Goal: Information Seeking & Learning: Learn about a topic

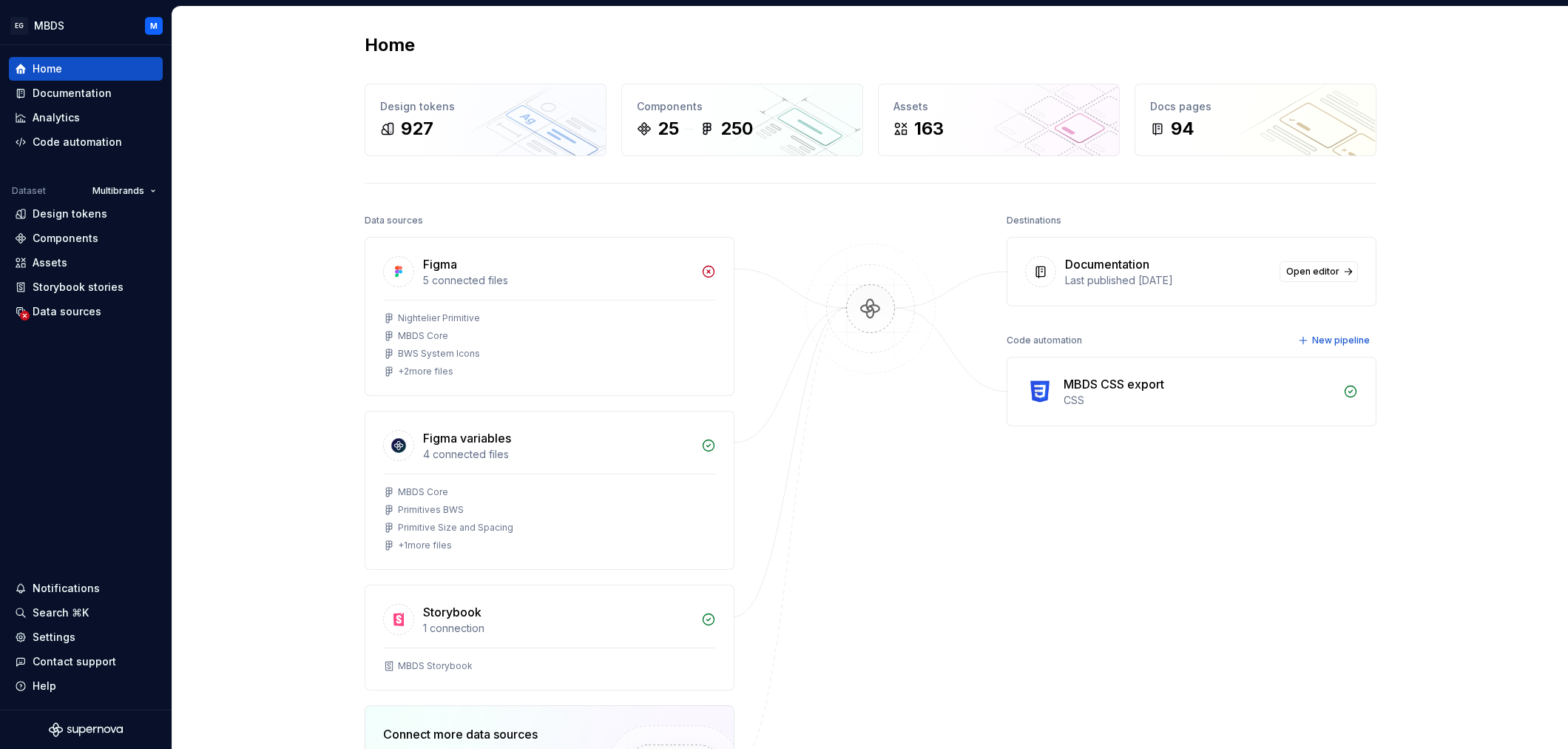
click at [319, 353] on div "Home Design tokens 927 Components 25 250 Assets 163 Docs pages 94 Data sources …" at bounding box center [870, 496] width 1396 height 981
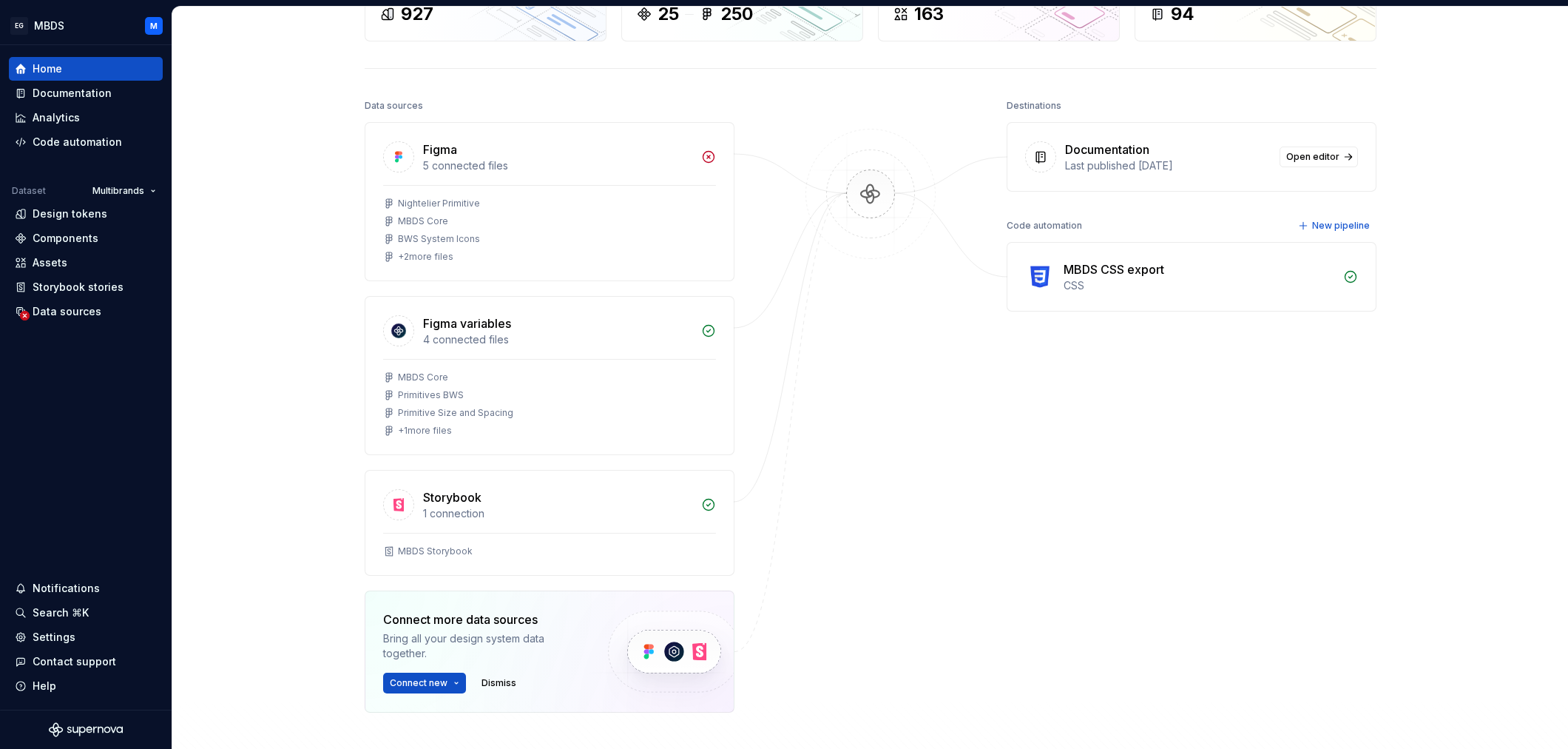
scroll to position [92, 0]
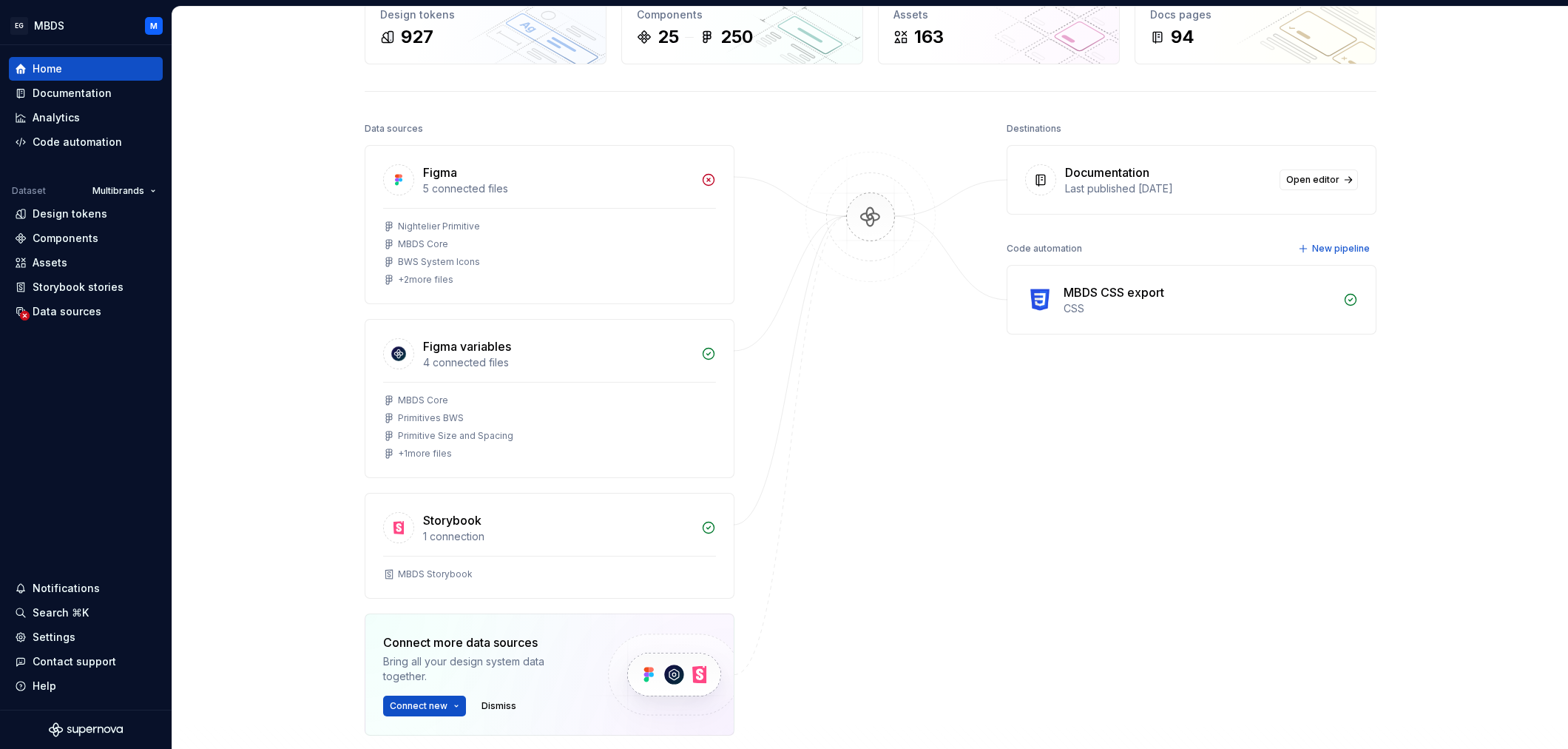
drag, startPoint x: 873, startPoint y: 216, endPoint x: 890, endPoint y: 278, distance: 64.3
click at [873, 217] on img at bounding box center [870, 231] width 143 height 161
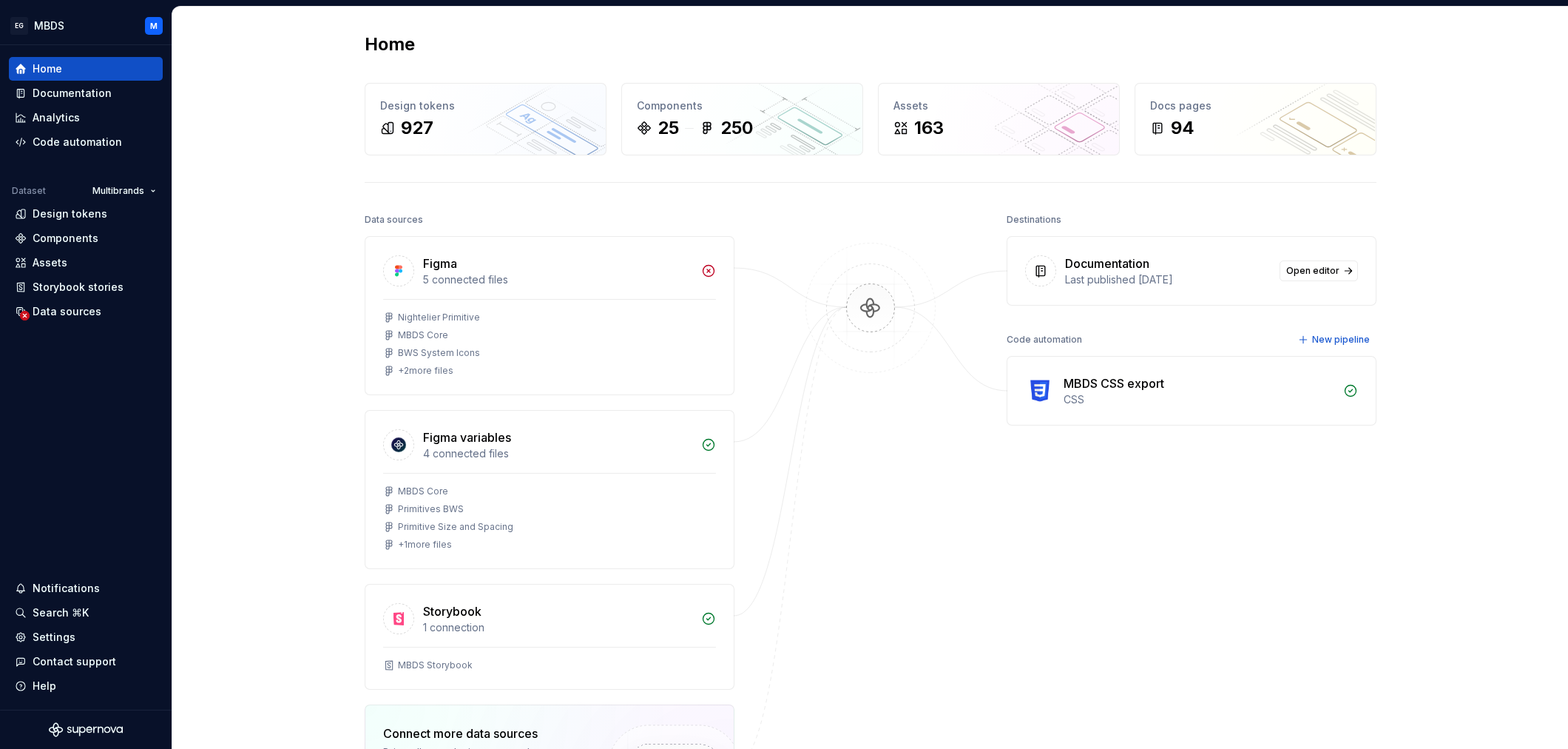
scroll to position [0, 0]
drag, startPoint x: 203, startPoint y: 251, endPoint x: 194, endPoint y: 238, distance: 15.8
click at [203, 251] on div "Home Design tokens 927 Components 25 250 Assets 163 Docs pages 94 Data sources …" at bounding box center [870, 496] width 1396 height 981
click at [59, 93] on div "Documentation" at bounding box center [72, 93] width 79 height 15
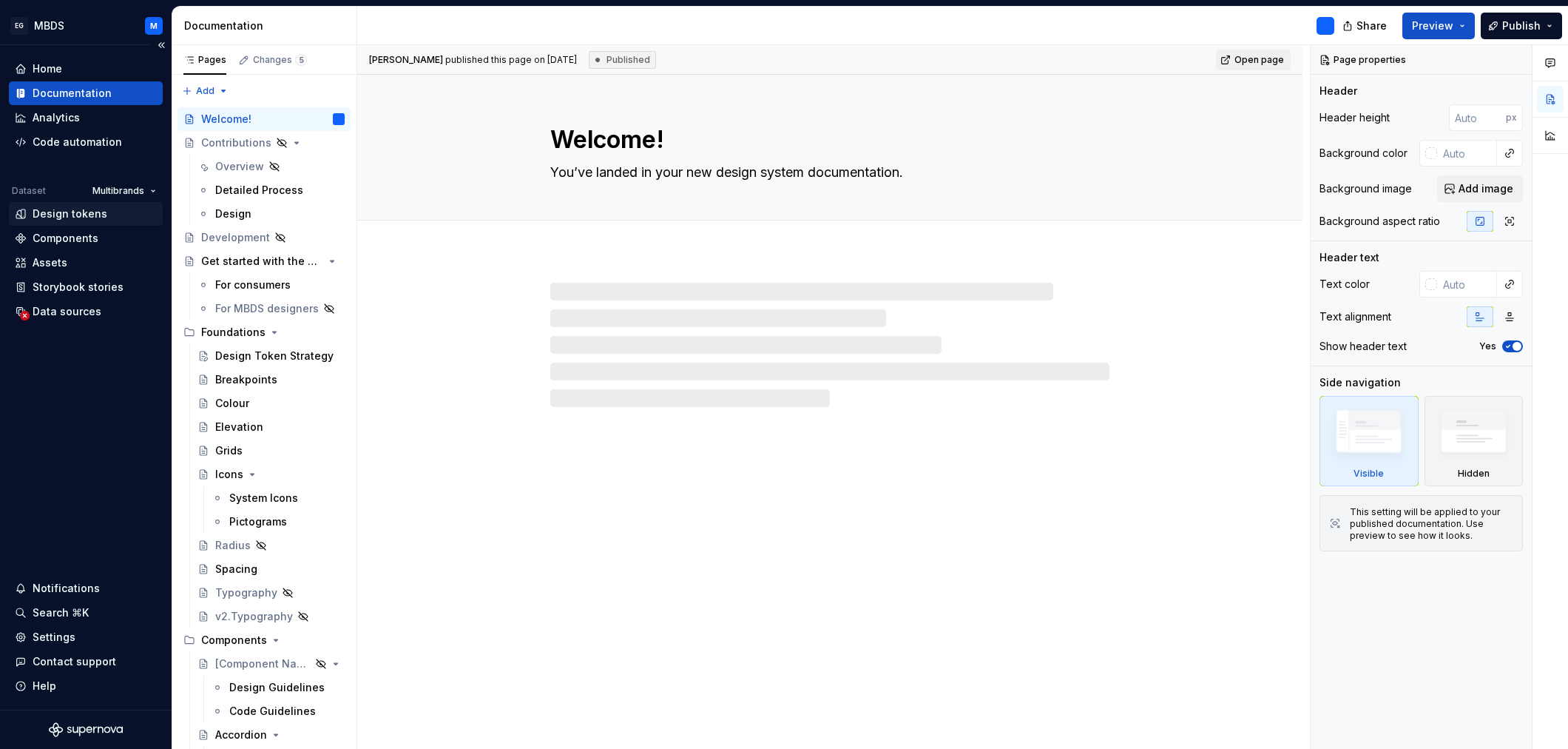
click at [59, 218] on div "Design tokens" at bounding box center [70, 213] width 74 height 15
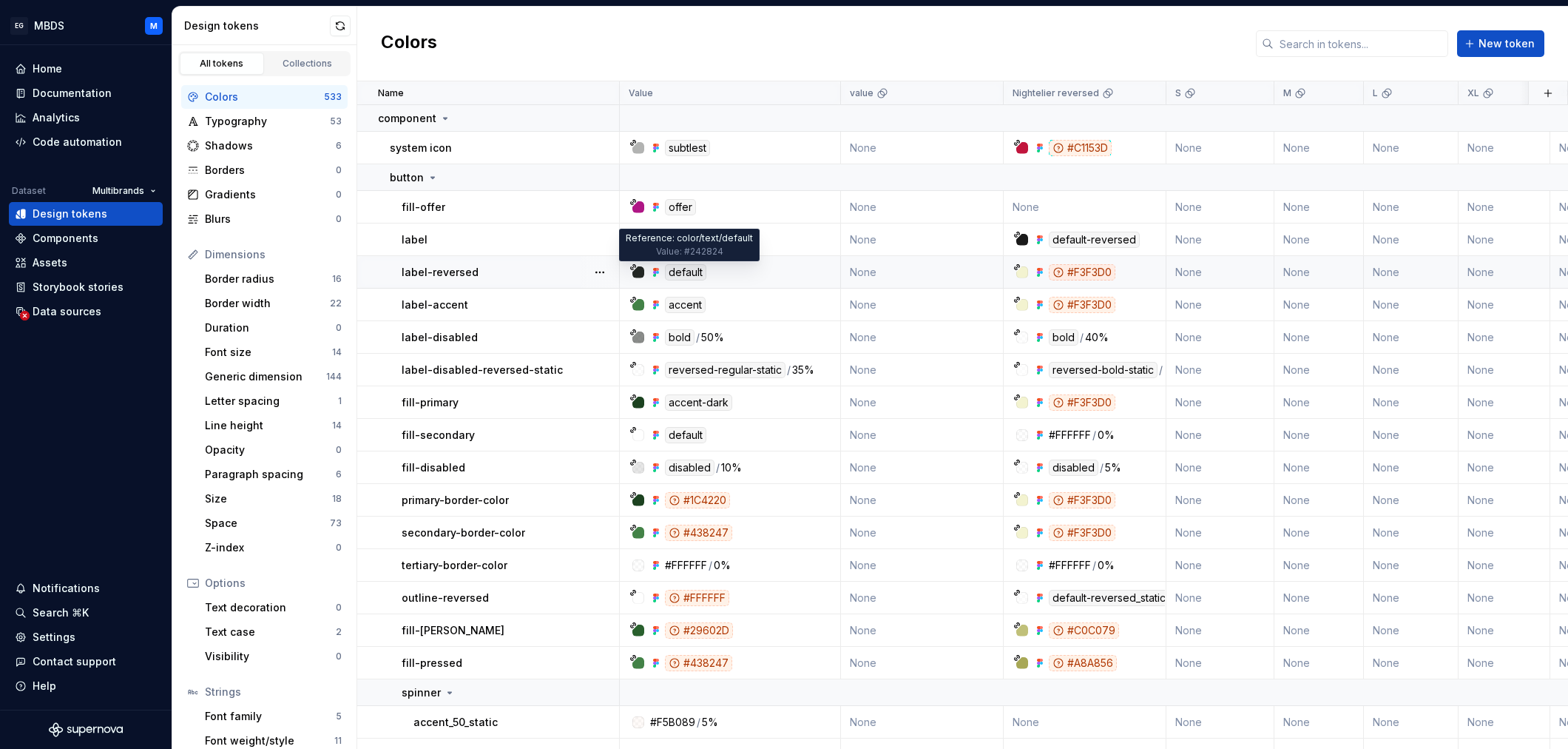
click at [684, 277] on div "default" at bounding box center [685, 272] width 42 height 16
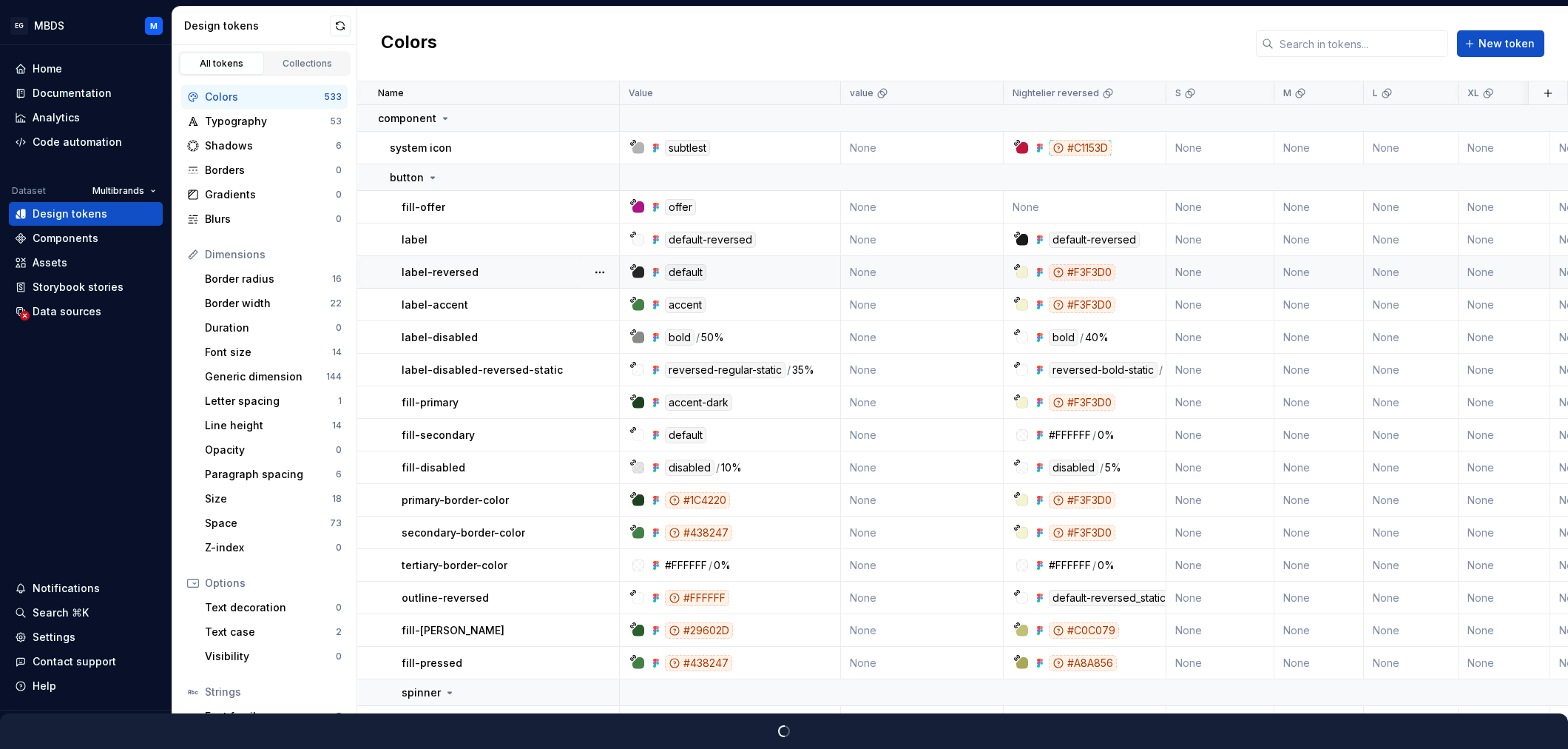
click at [749, 277] on div "default" at bounding box center [735, 272] width 210 height 16
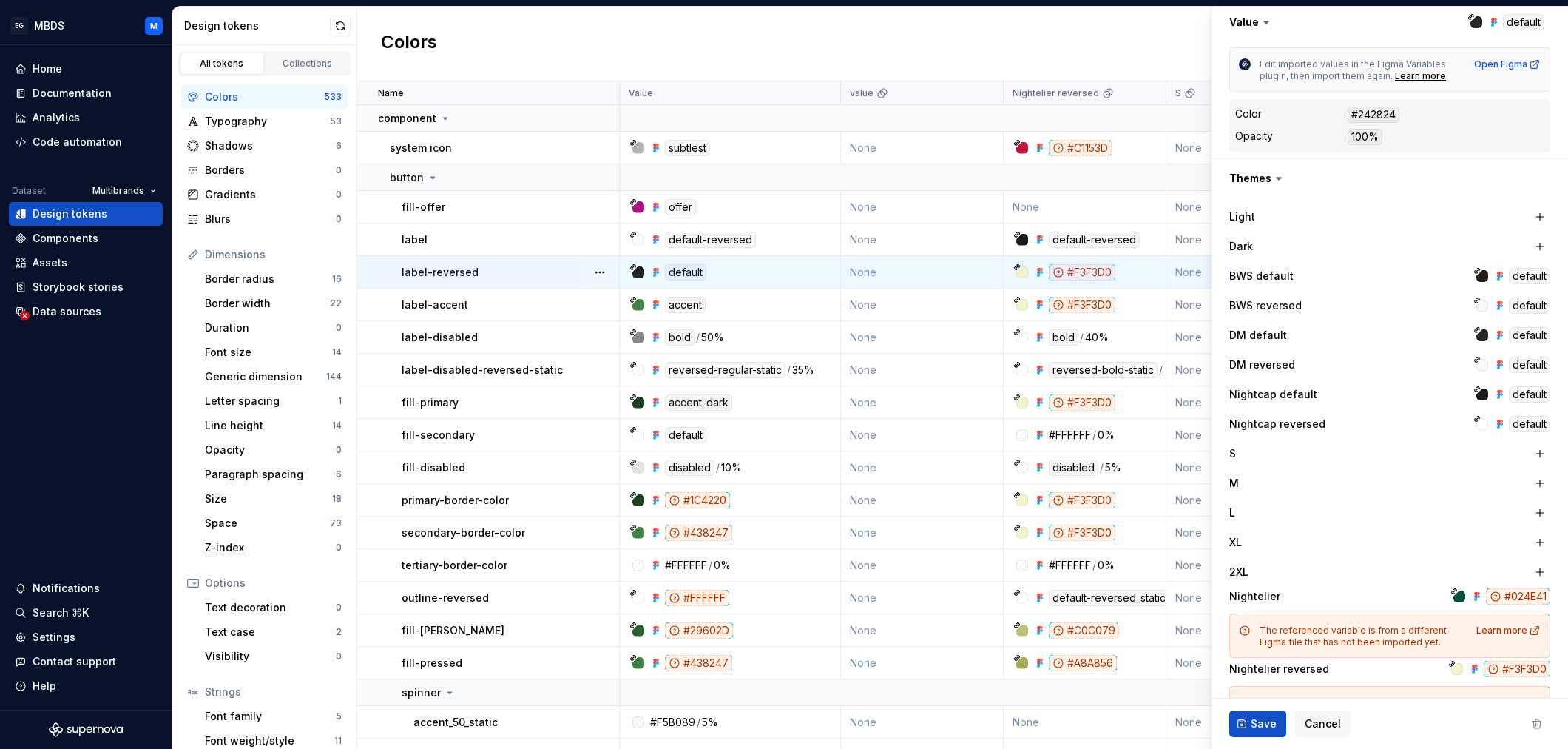
scroll to position [281, 0]
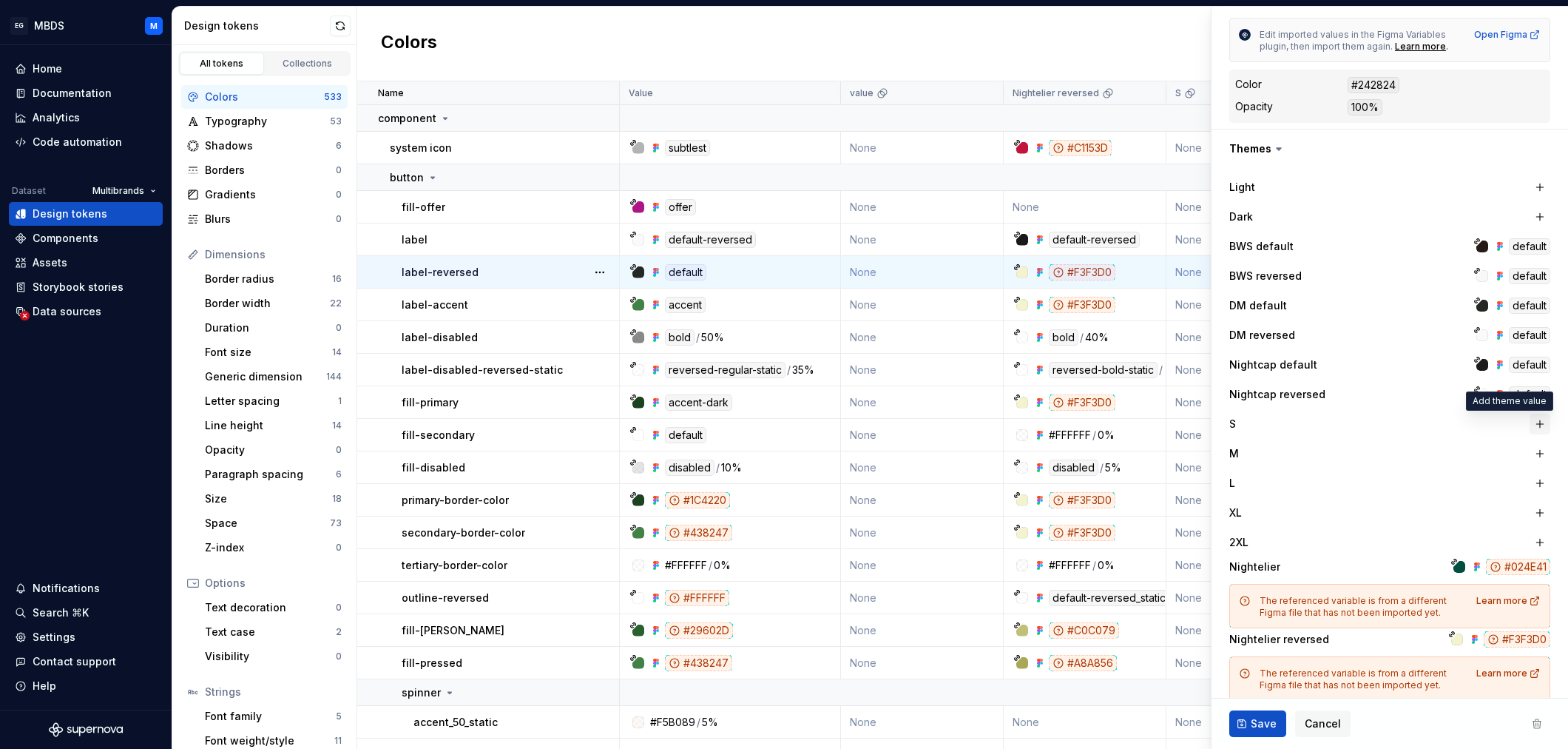
click at [1538, 427] on button "button" at bounding box center [1540, 424] width 20 height 20
click at [1388, 427] on button "button" at bounding box center [1388, 424] width 27 height 27
type textarea "*"
click at [1324, 725] on span "Cancel" at bounding box center [1323, 723] width 36 height 15
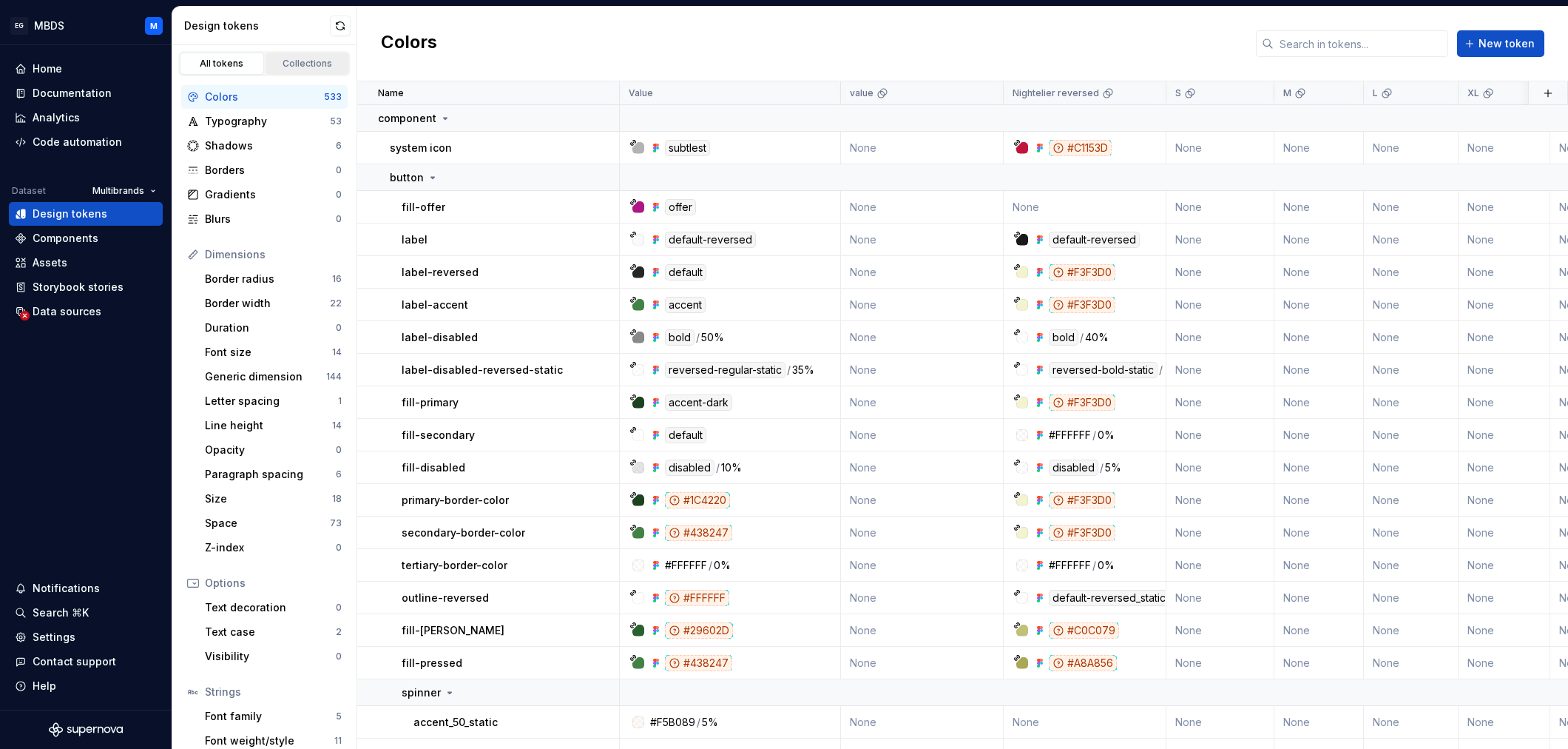
click at [307, 64] on div "Collections" at bounding box center [307, 64] width 74 height 12
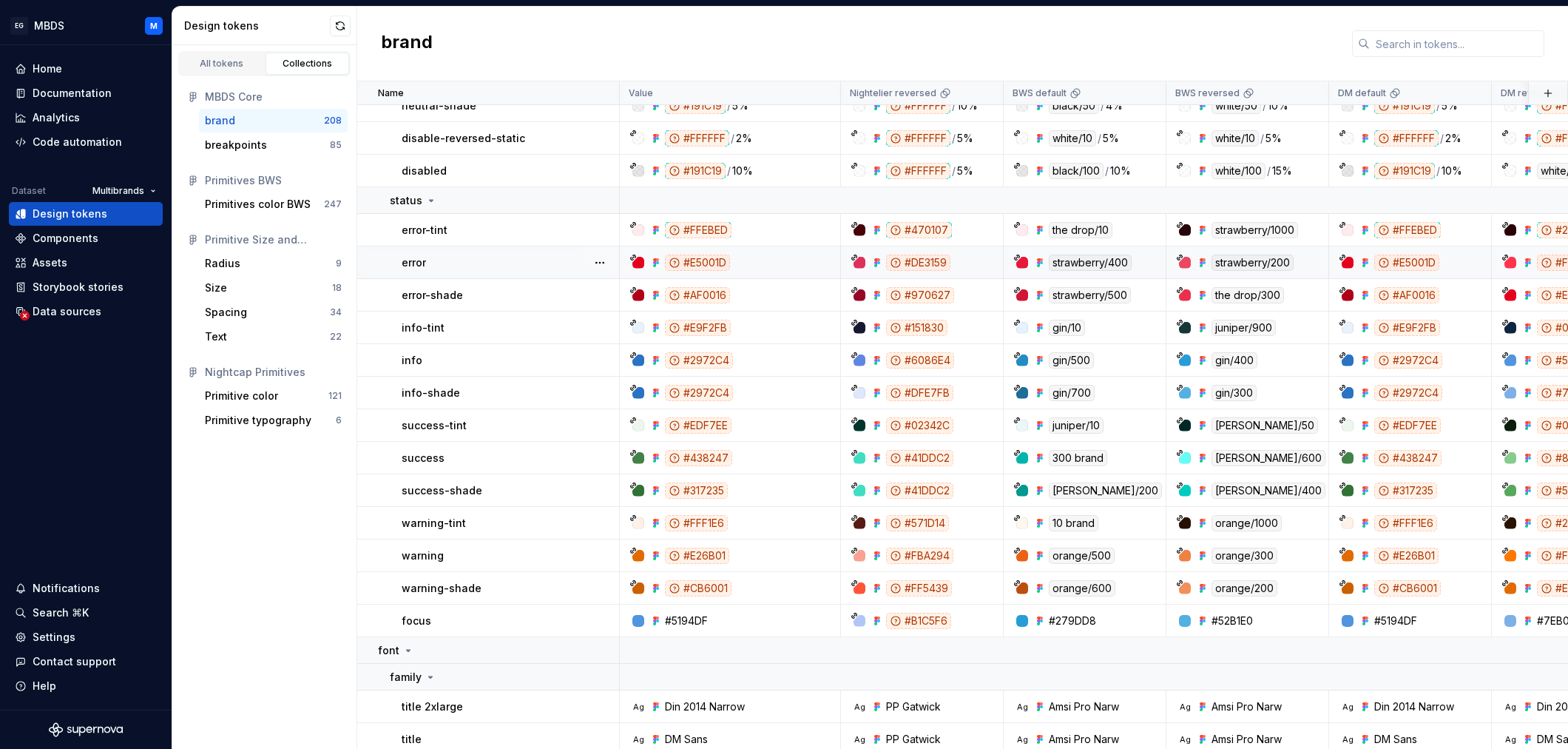
scroll to position [2416, 0]
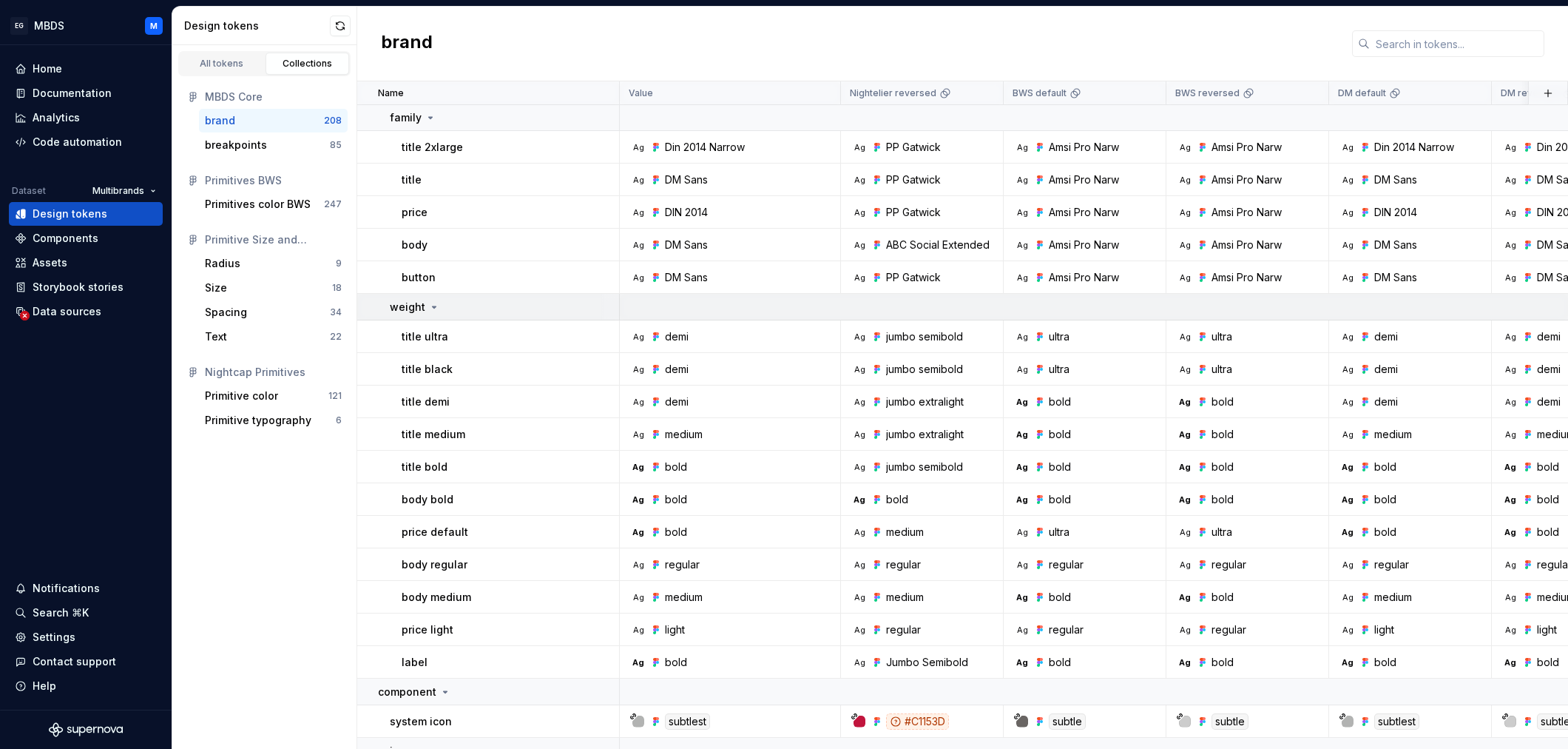
click at [425, 307] on div "weight" at bounding box center [415, 307] width 50 height 15
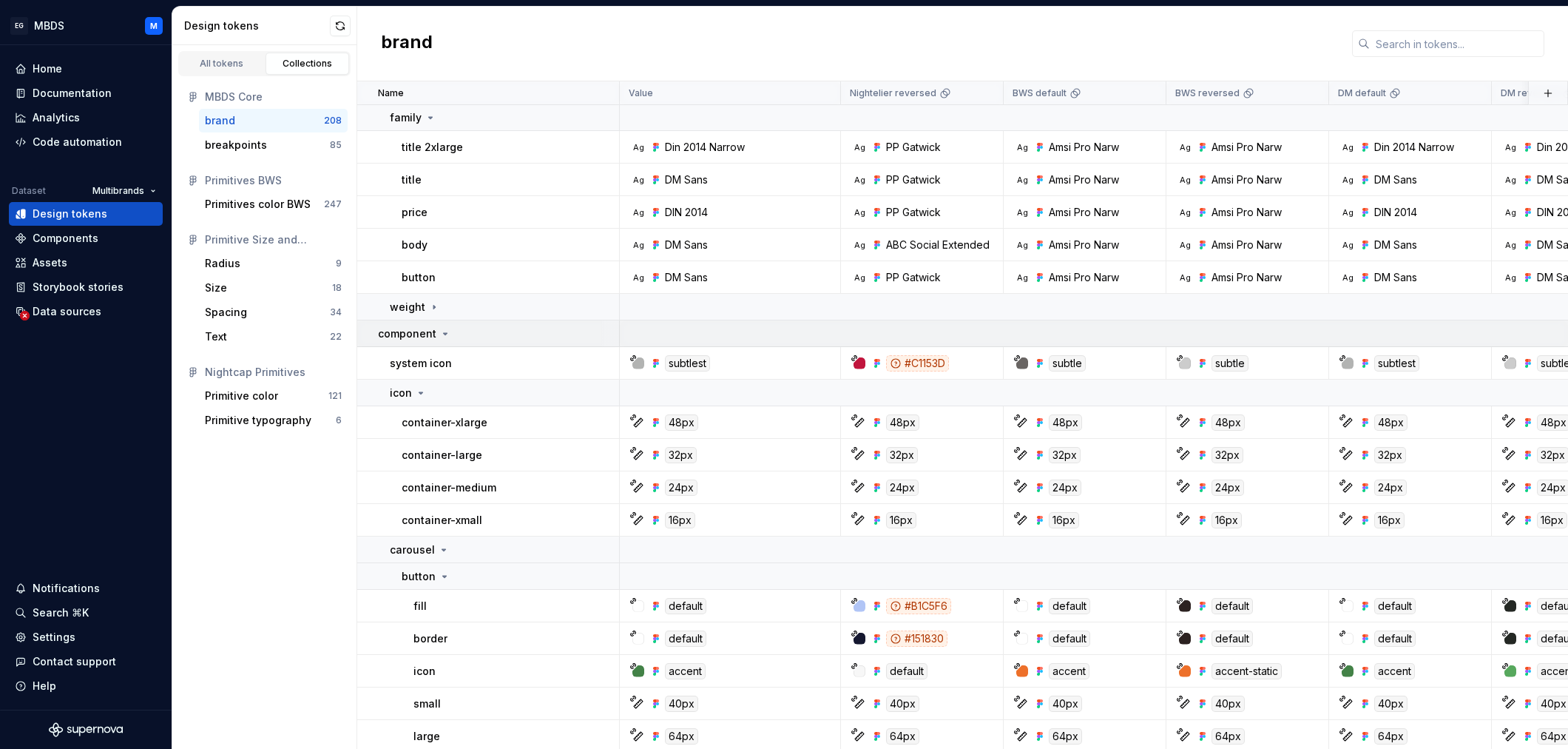
click at [426, 336] on p "component" at bounding box center [407, 333] width 59 height 15
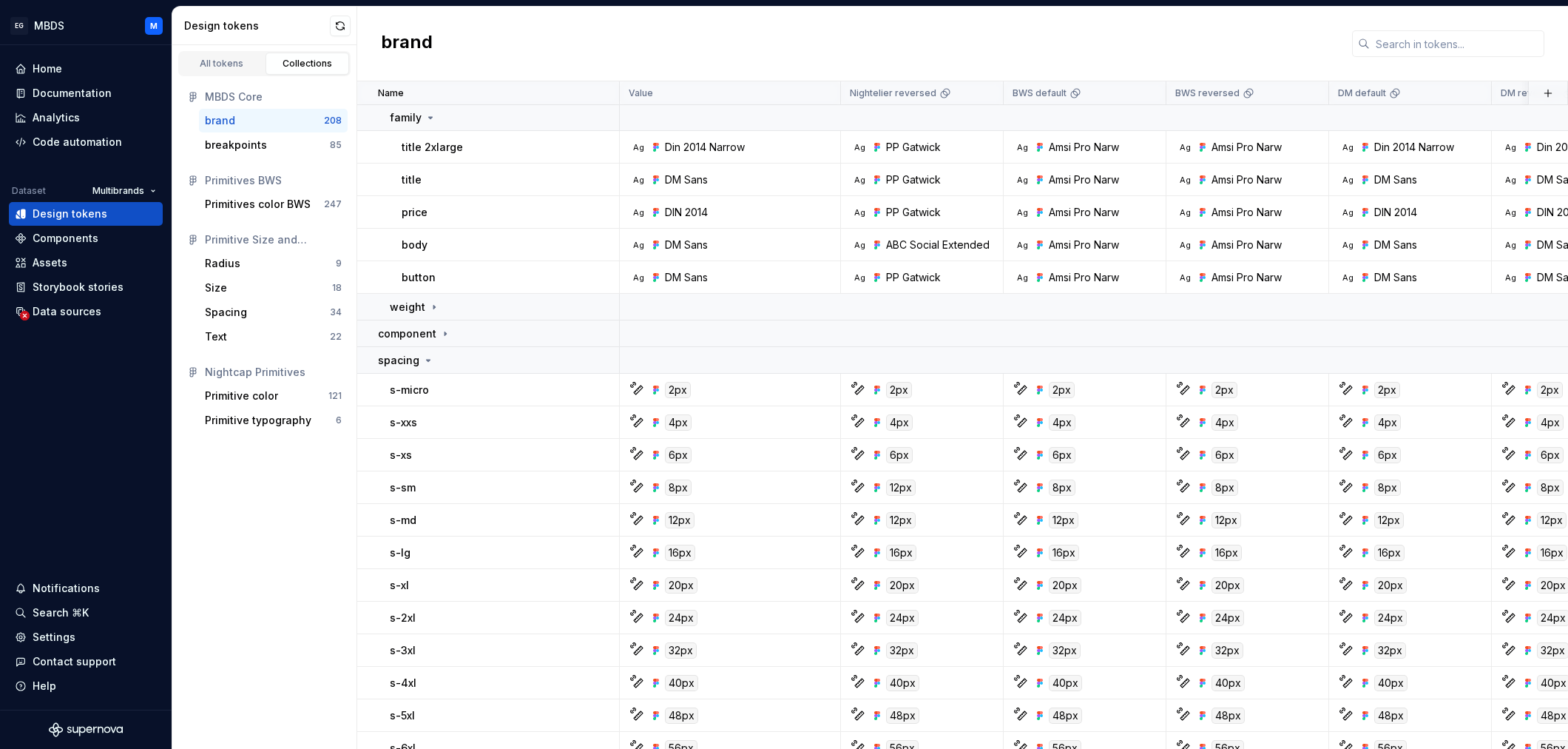
click at [416, 364] on p "spacing" at bounding box center [398, 360] width 42 height 15
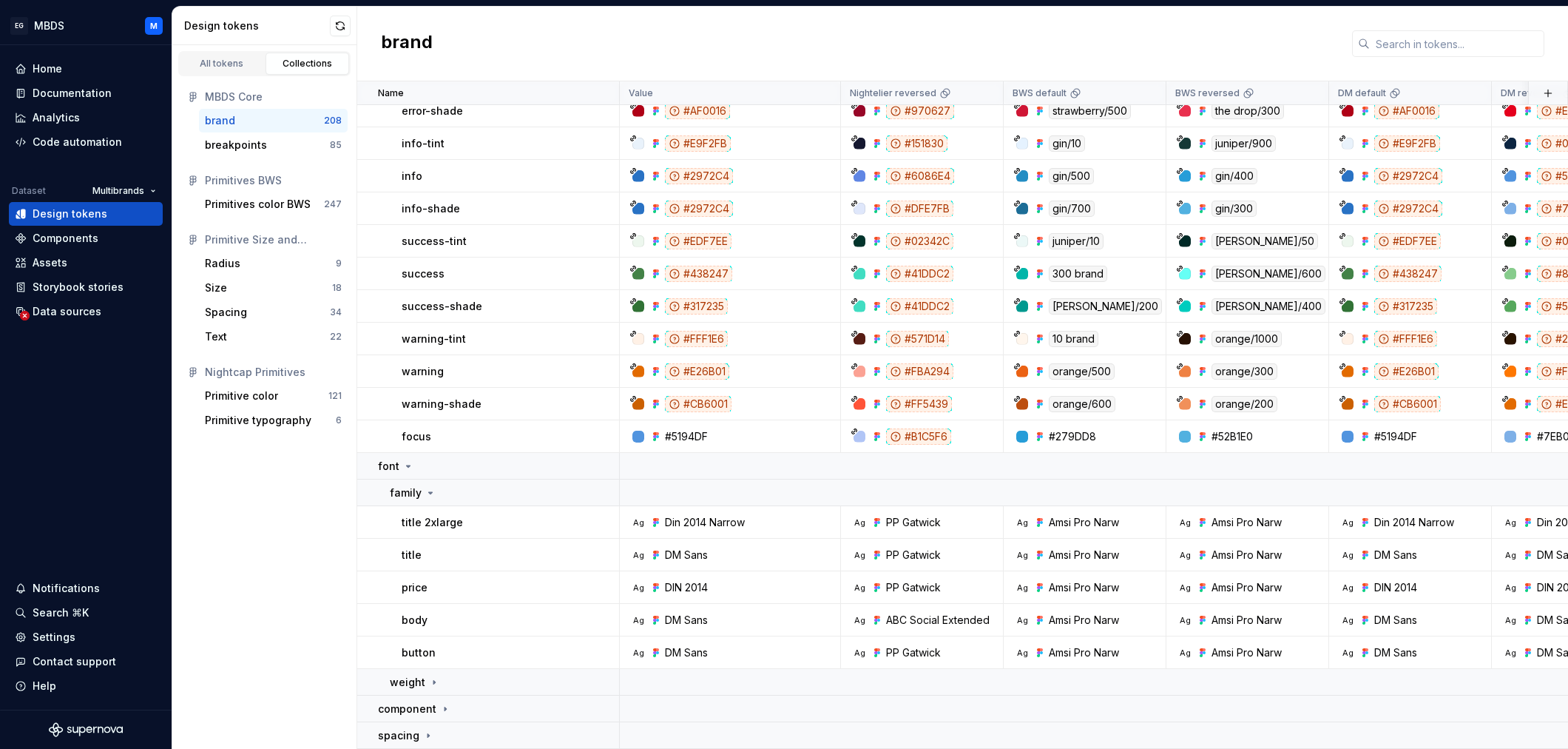
scroll to position [2041, 0]
click at [424, 472] on div "font" at bounding box center [498, 466] width 241 height 15
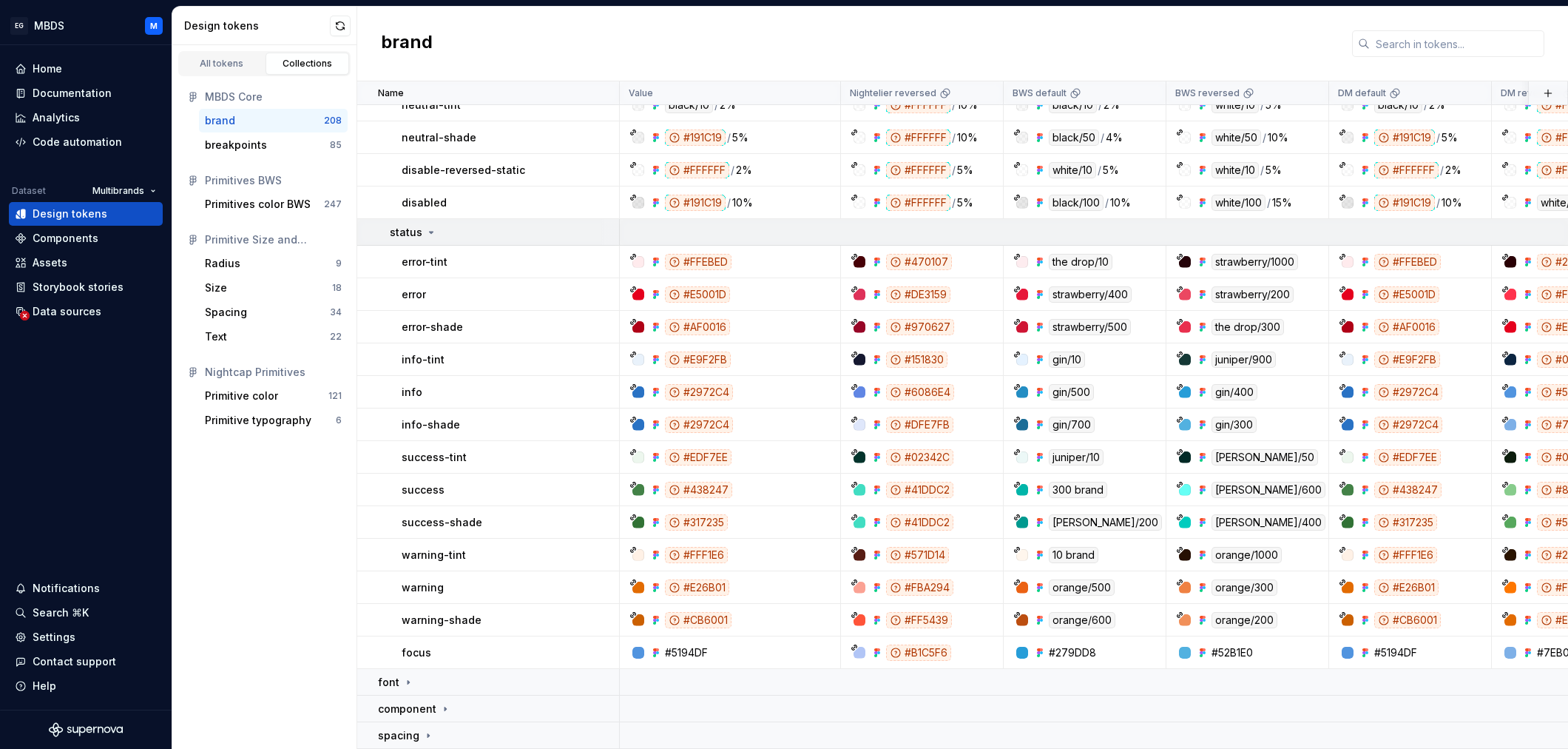
click at [444, 229] on div "status" at bounding box center [504, 232] width 229 height 15
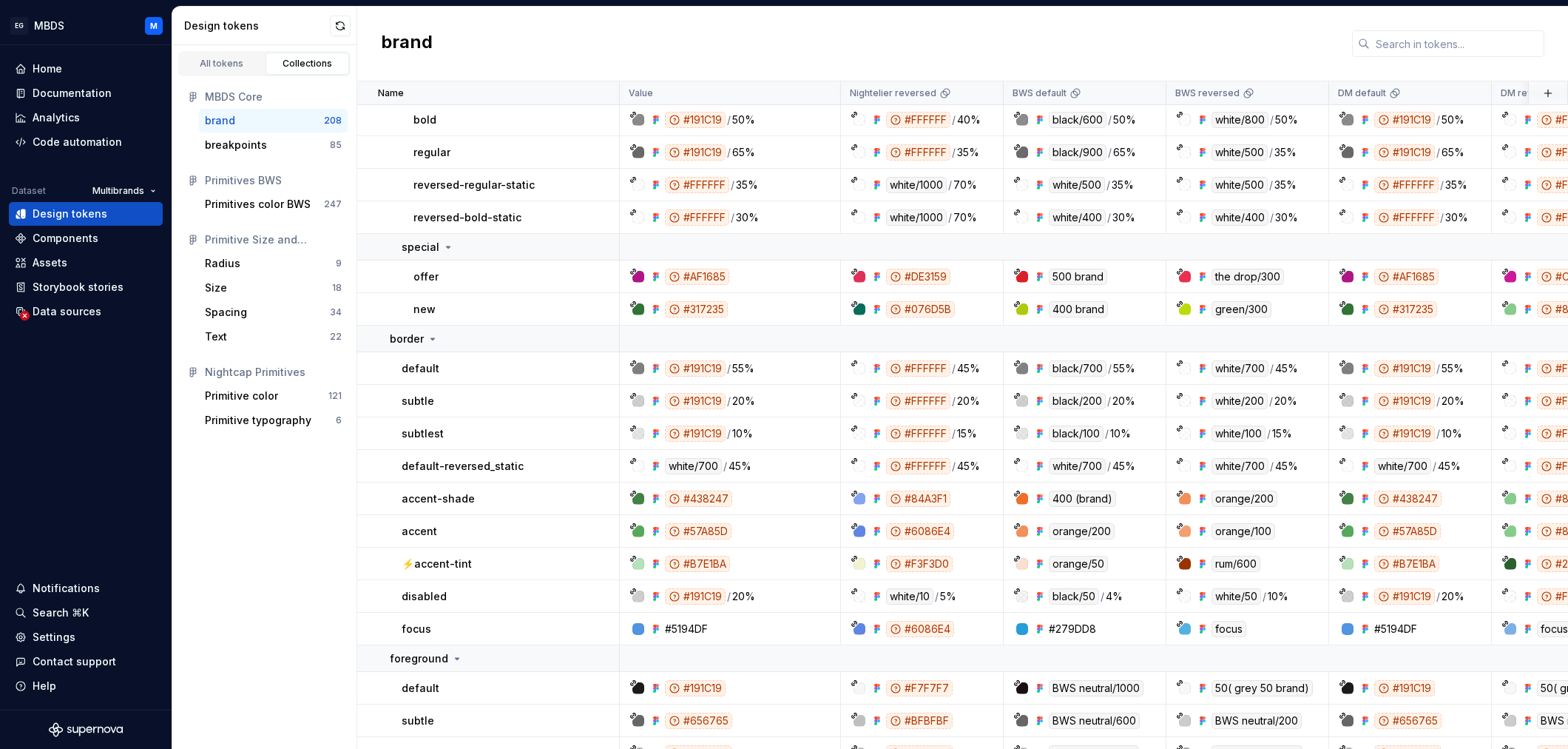
scroll to position [0, 0]
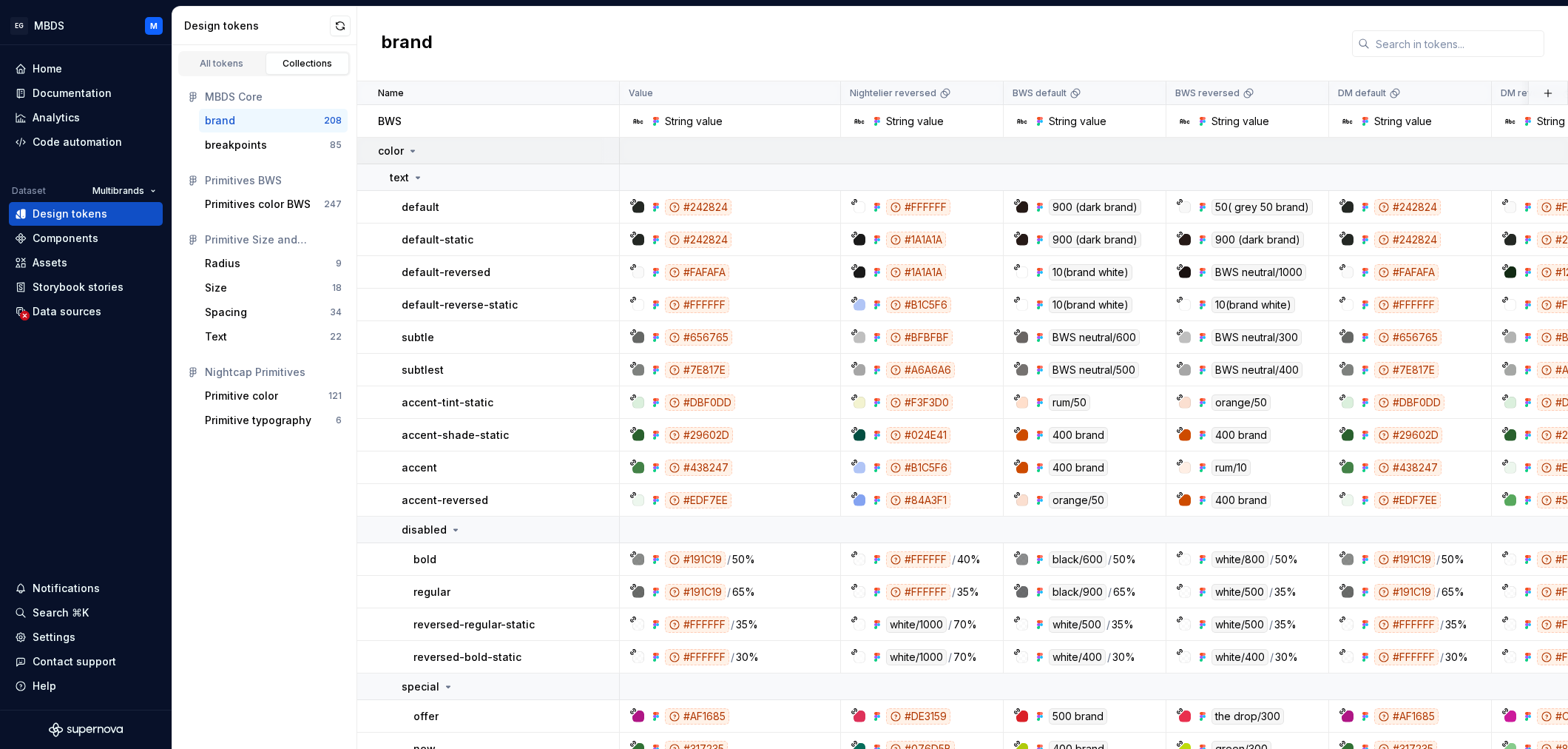
click at [423, 146] on div "color" at bounding box center [498, 151] width 241 height 15
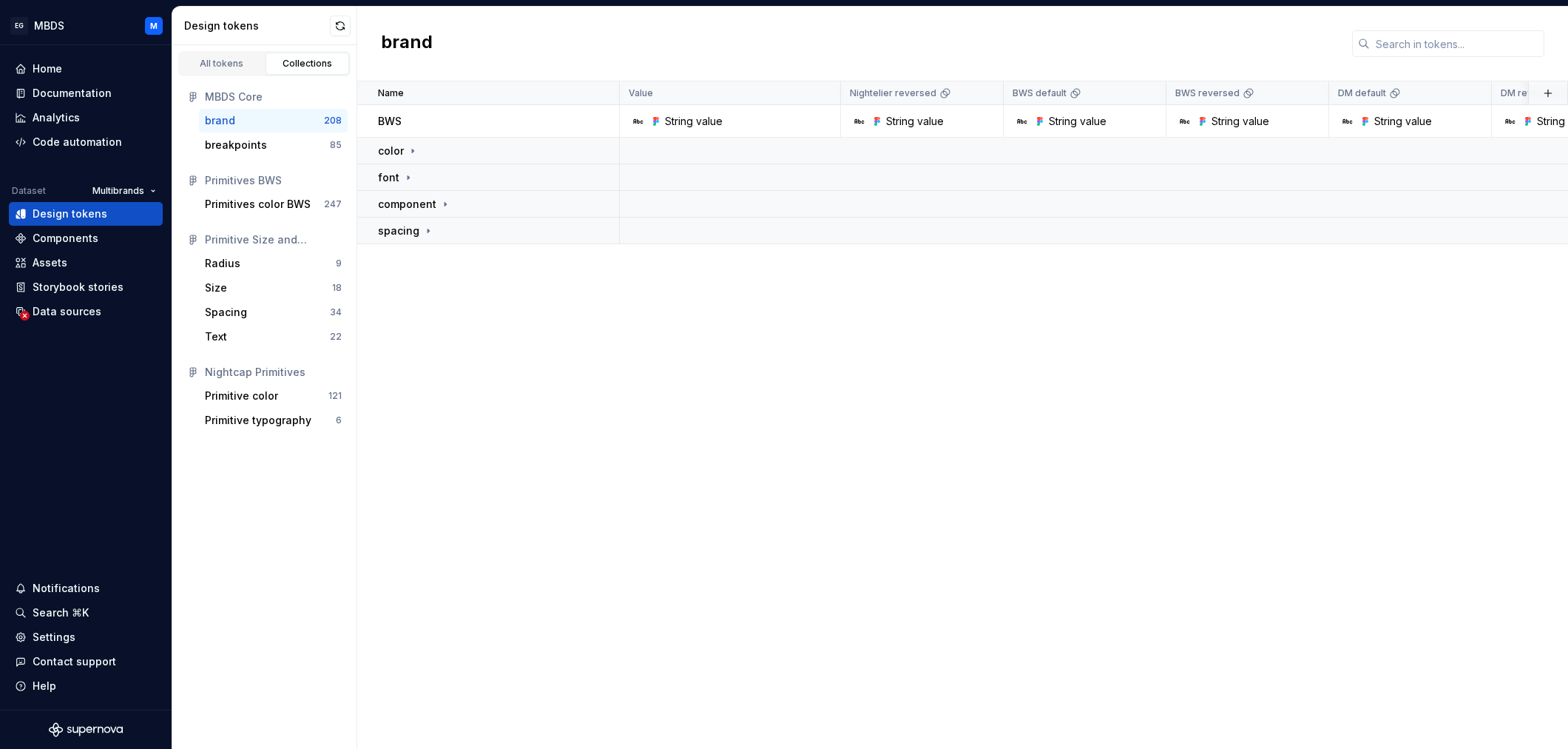
click at [525, 378] on div "Name Value Nightelier reversed BWS default BWS reversed DM default DM reversed …" at bounding box center [963, 415] width 1211 height 667
click at [661, 447] on div "Name Value Nightelier reversed BWS default BWS reversed DM default DM reversed …" at bounding box center [963, 415] width 1211 height 667
click at [247, 150] on div "breakpoints" at bounding box center [235, 145] width 62 height 15
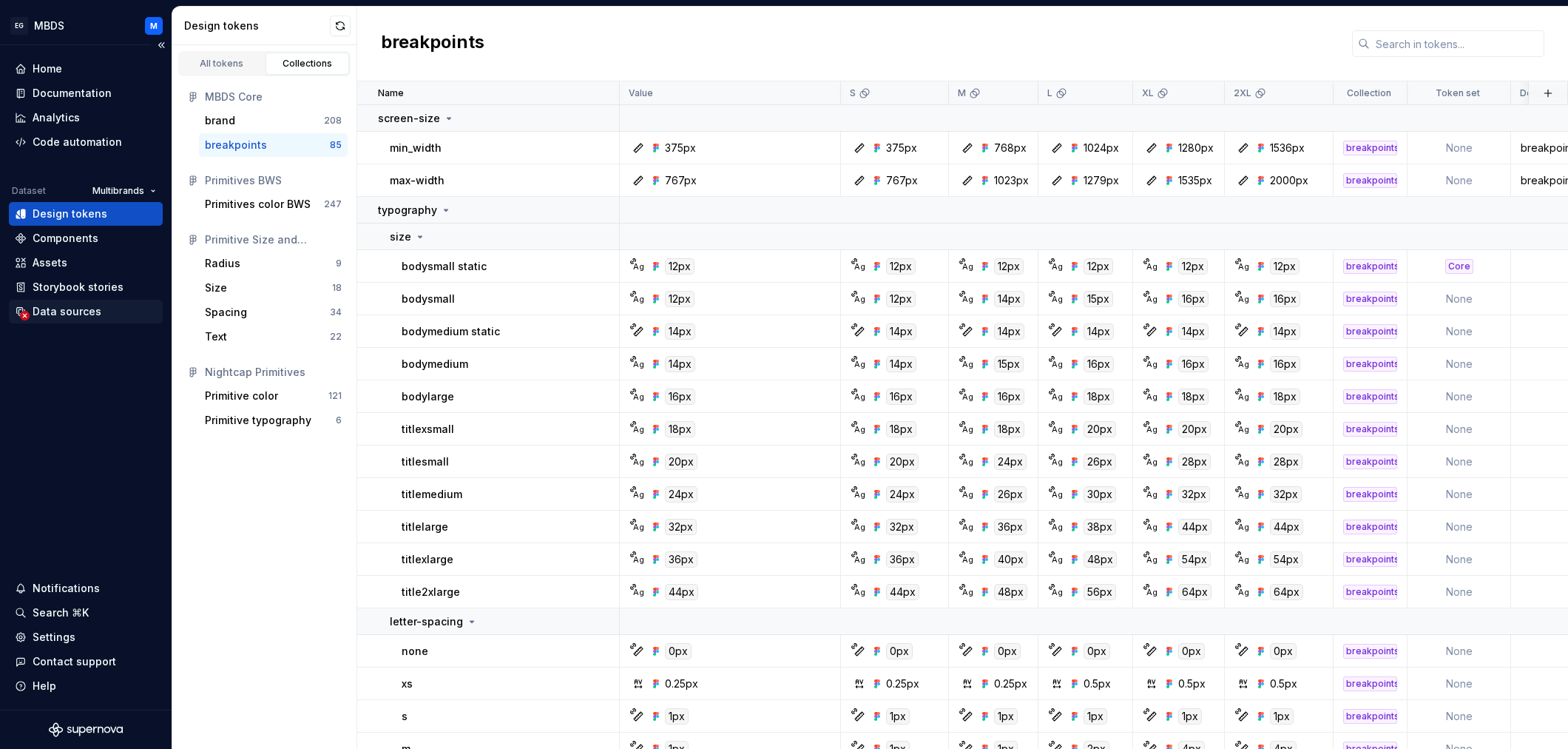
click at [72, 314] on div "Data sources" at bounding box center [67, 311] width 69 height 15
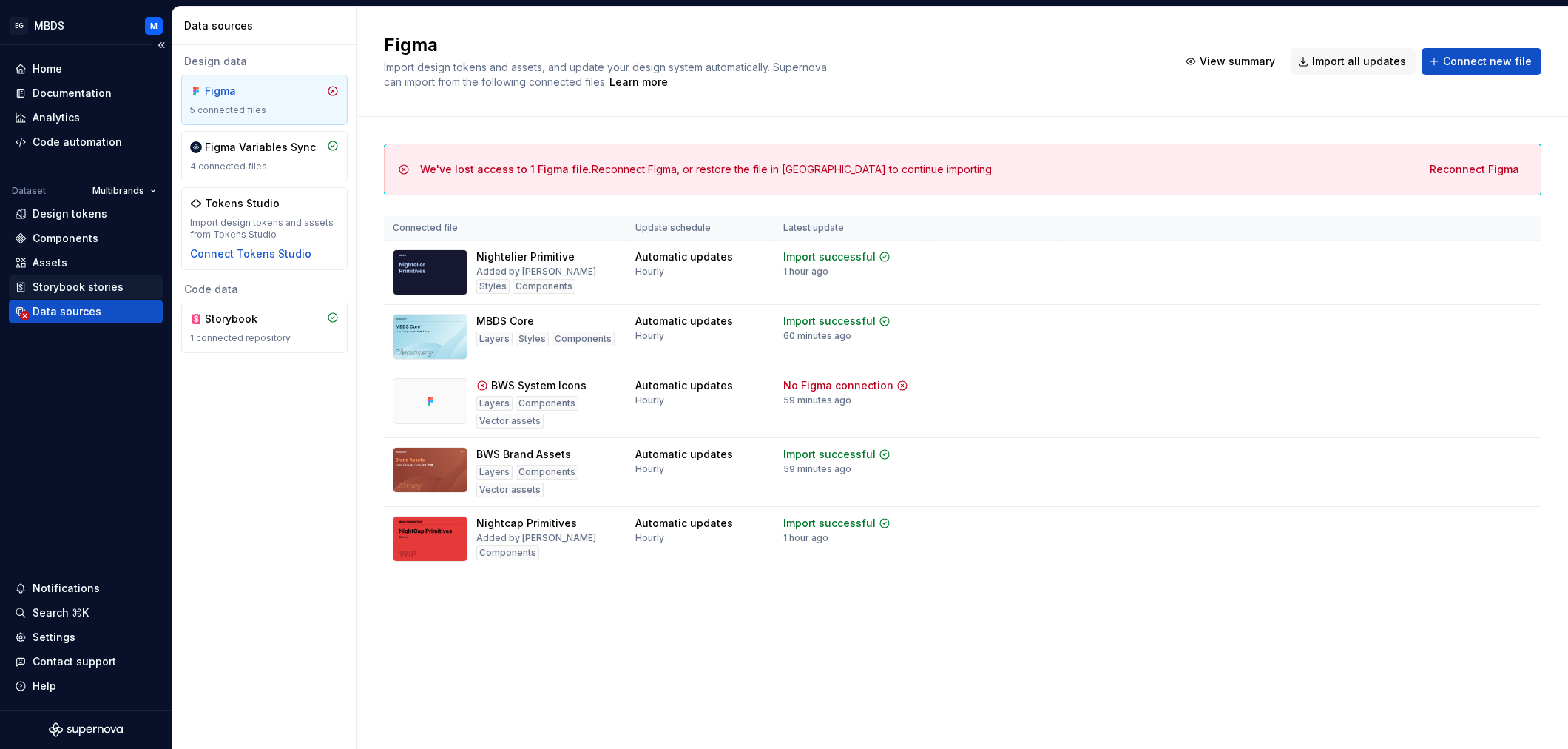
click at [72, 285] on div "Storybook stories" at bounding box center [78, 287] width 91 height 15
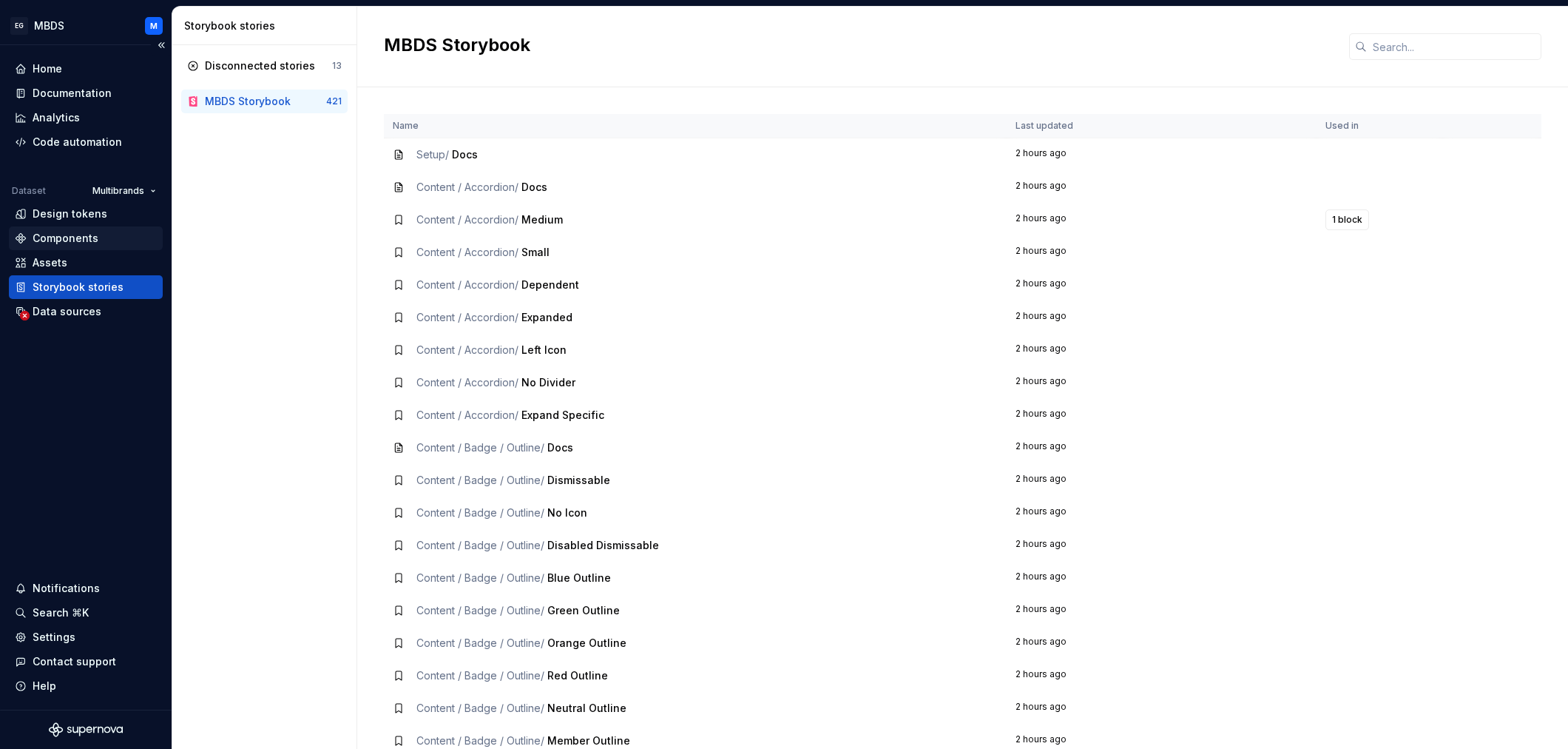
click at [80, 239] on div "Components" at bounding box center [66, 238] width 66 height 15
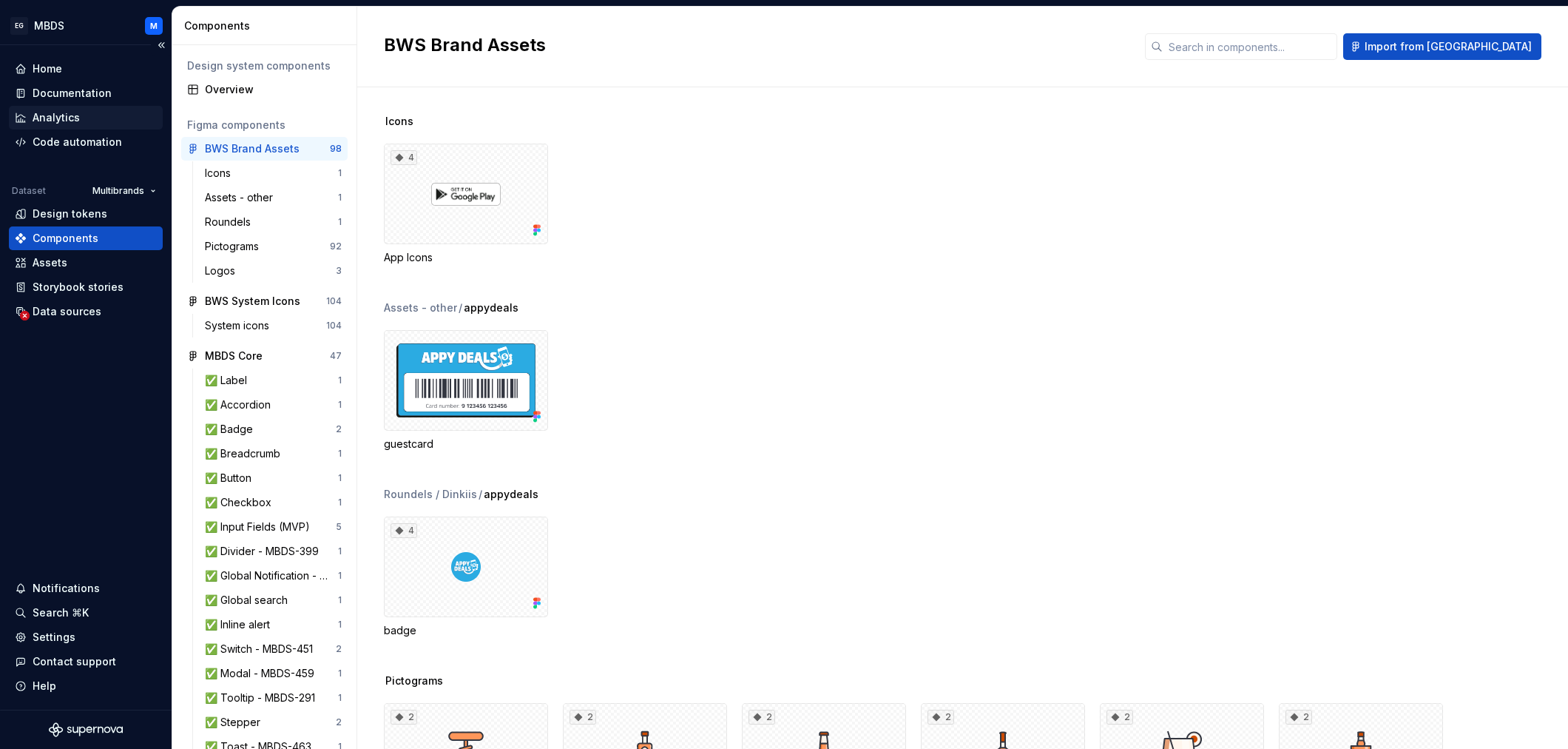
click at [76, 117] on div "Analytics" at bounding box center [56, 118] width 47 height 15
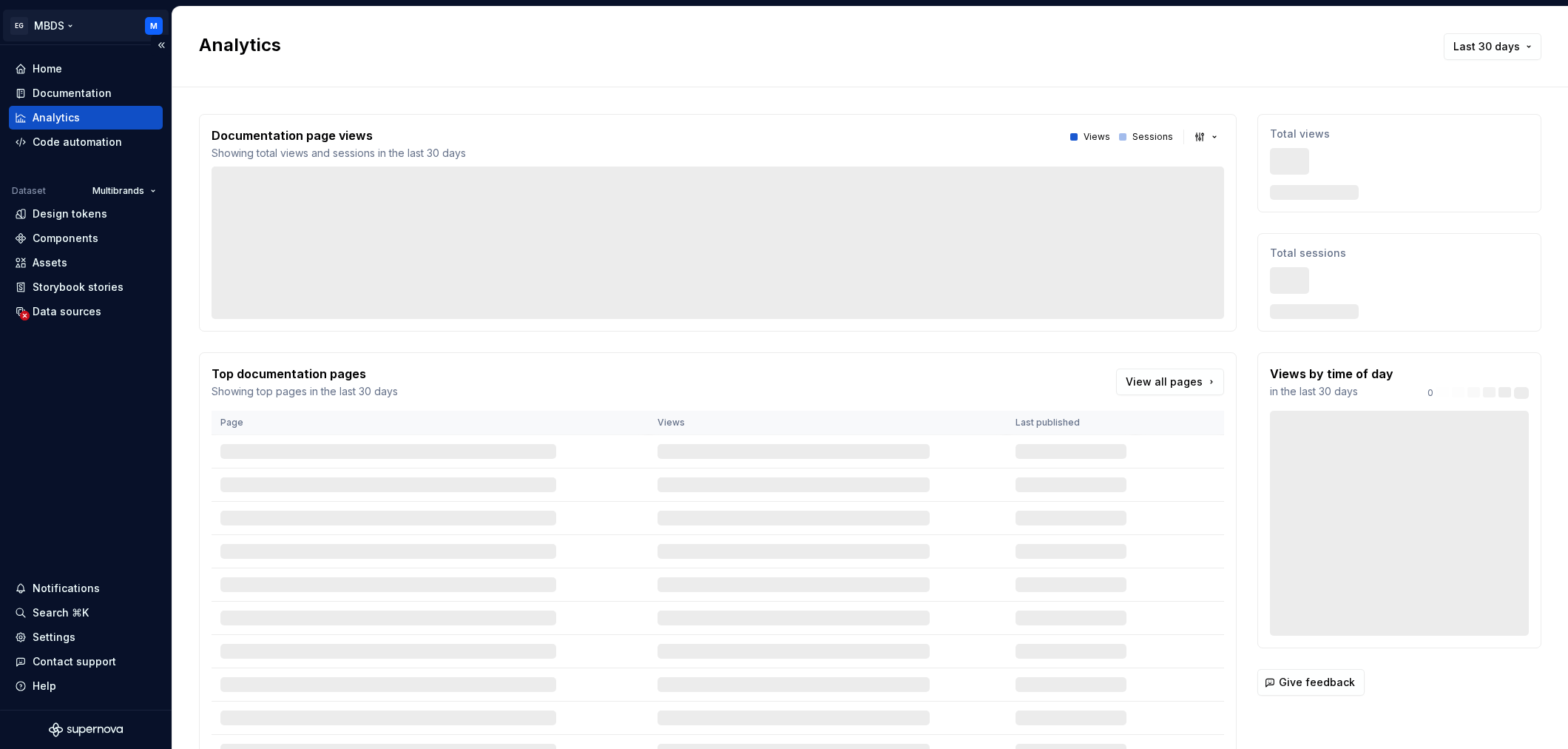
click at [68, 22] on html "EG MBDS M Home Documentation Analytics Code automation Dataset Multibrands Desi…" at bounding box center [784, 374] width 1568 height 749
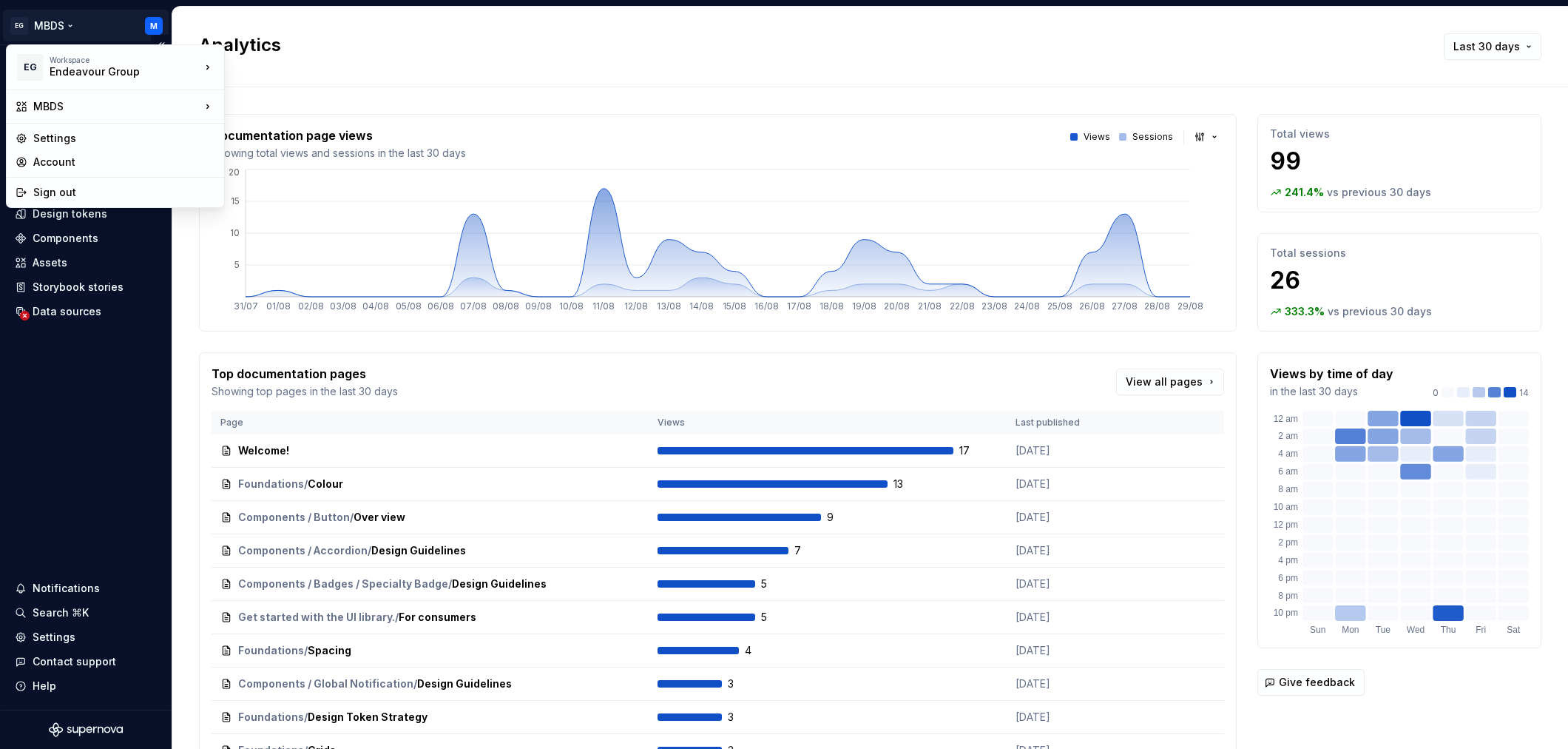
click at [69, 388] on html "EG MBDS M Home Documentation Analytics Code automation Dataset Multibrands Desi…" at bounding box center [784, 374] width 1568 height 749
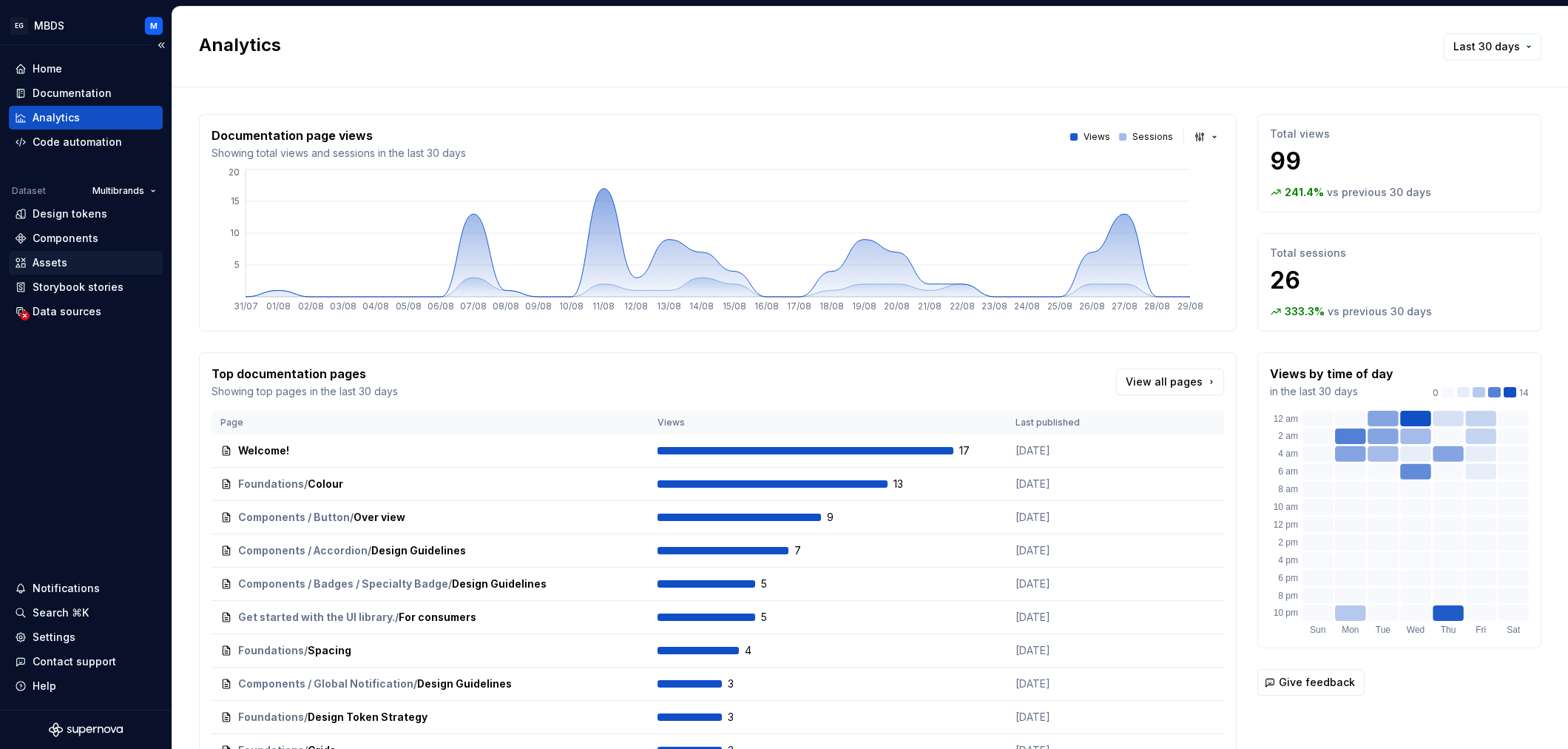
click at [60, 266] on div "Assets" at bounding box center [50, 263] width 34 height 15
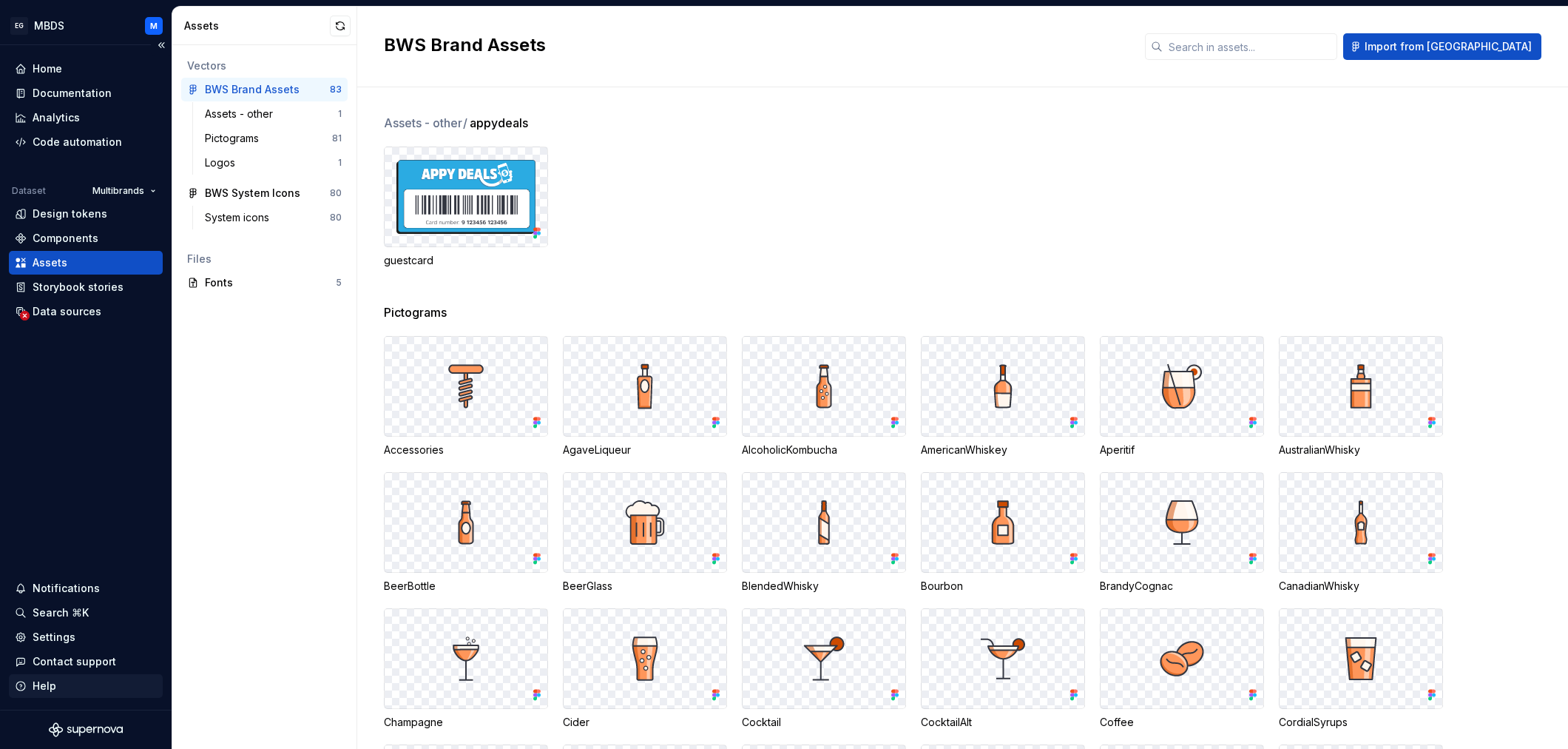
click at [46, 687] on div "Help" at bounding box center [45, 685] width 24 height 15
